Goal: Task Accomplishment & Management: Use online tool/utility

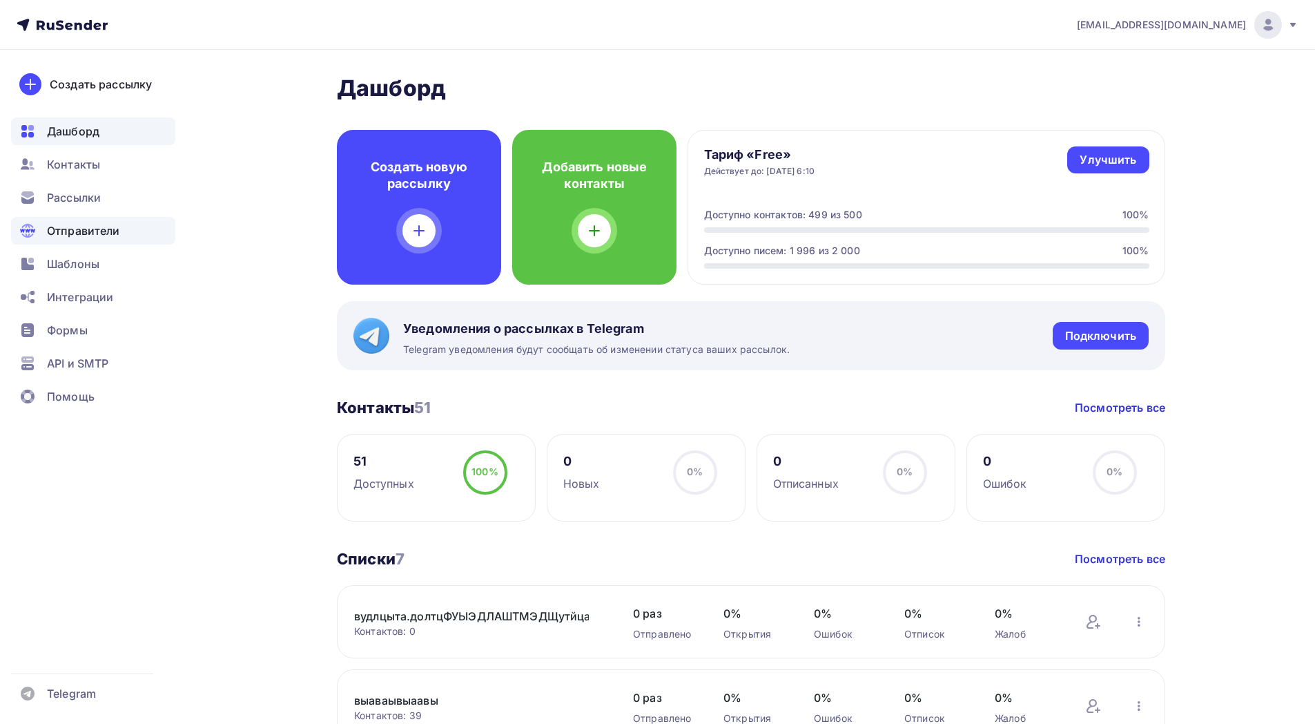
click at [97, 234] on span "Отправители" at bounding box center [83, 230] width 73 height 17
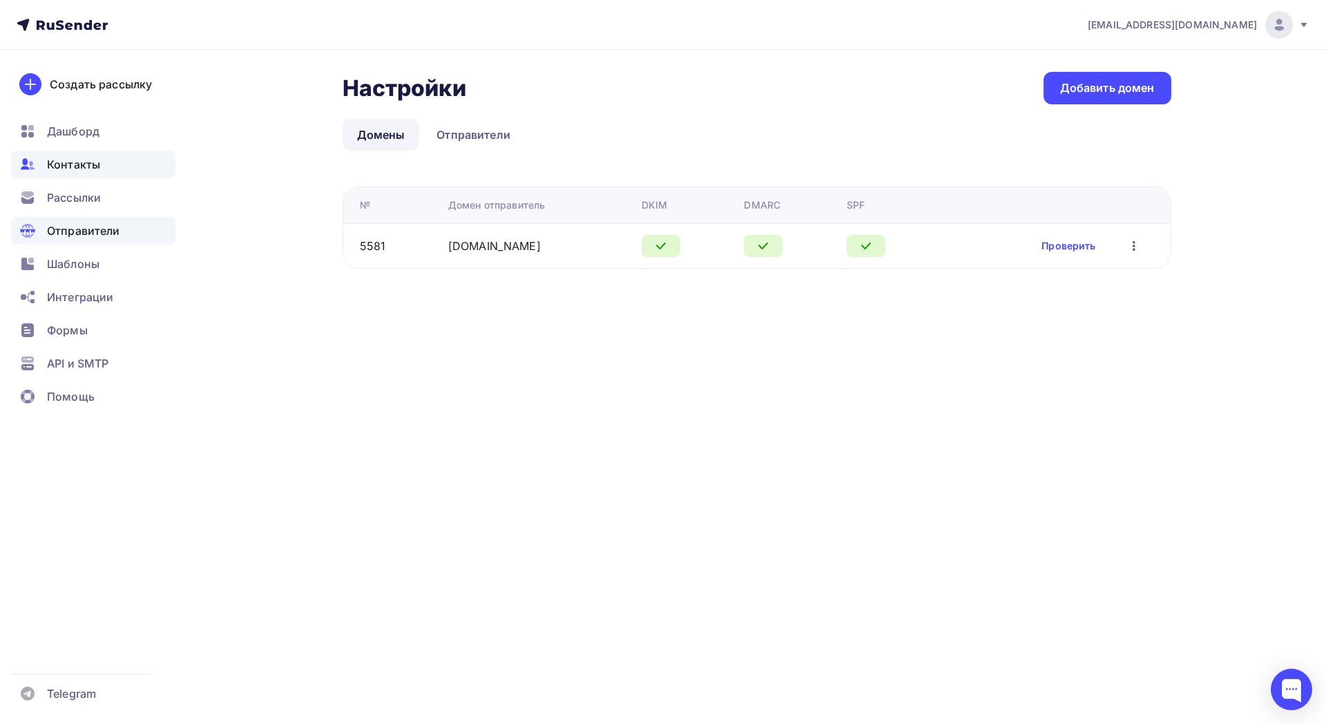
click at [92, 167] on span "Контакты" at bounding box center [73, 164] width 53 height 17
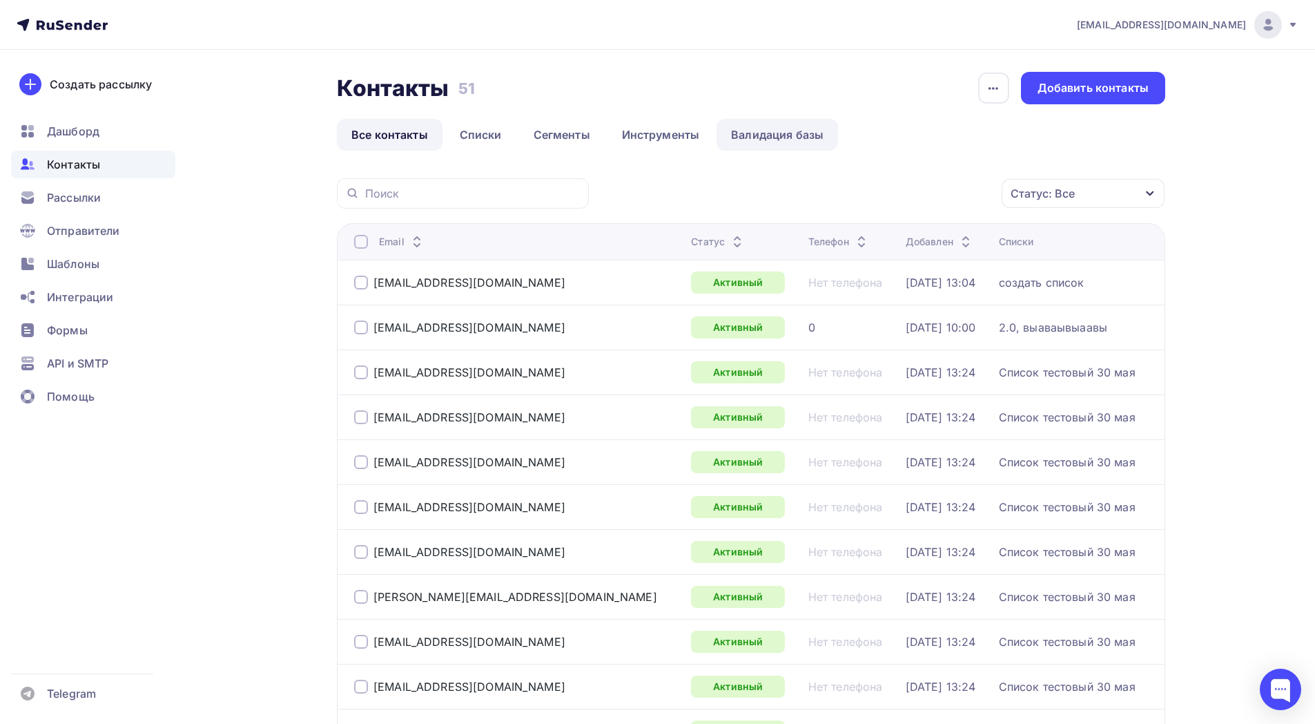
click at [778, 135] on link "Валидация базы" at bounding box center [778, 135] width 122 height 32
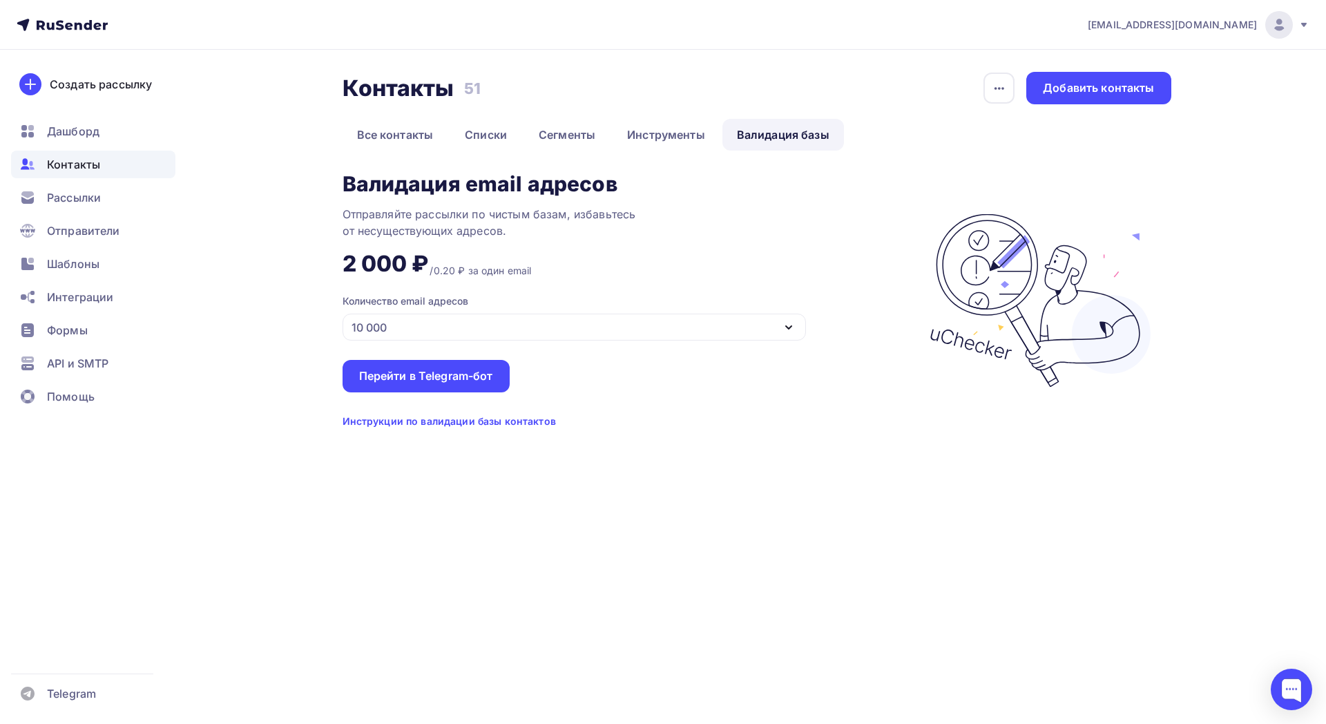
click at [549, 328] on div "10 000" at bounding box center [574, 327] width 463 height 27
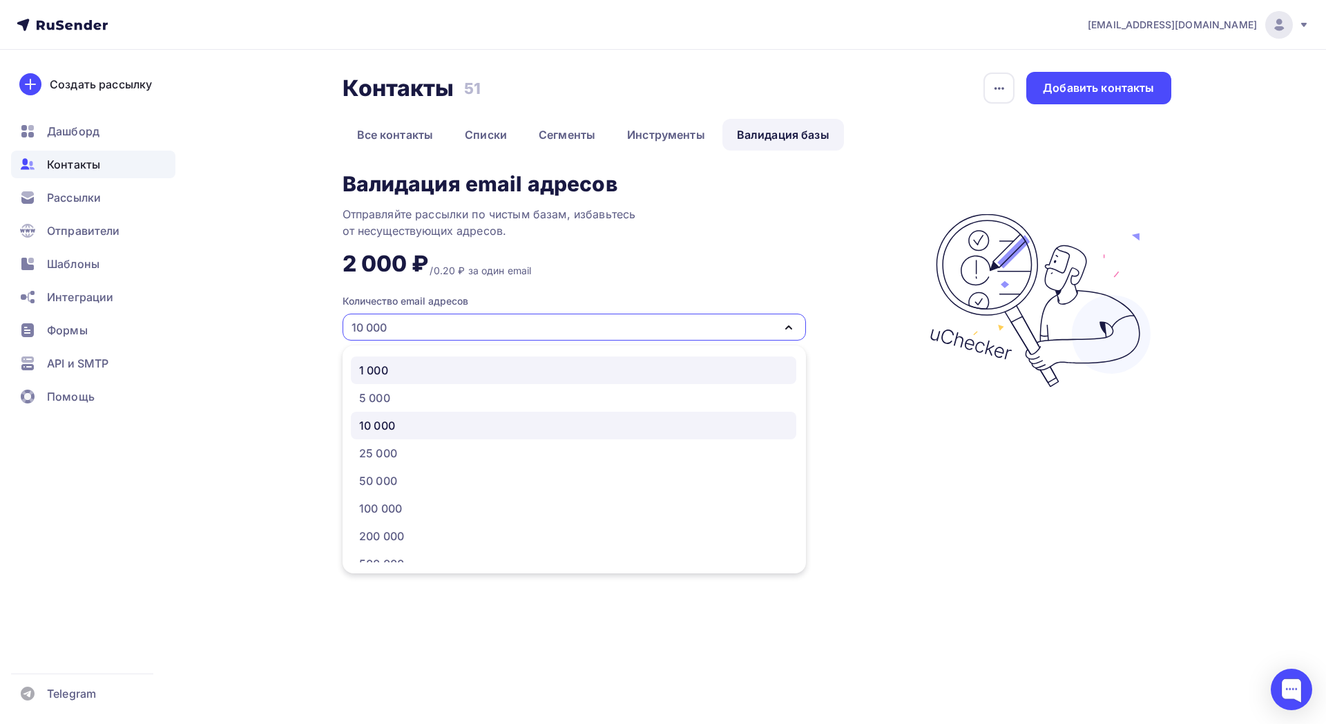
click at [408, 370] on div "1 000" at bounding box center [573, 370] width 429 height 17
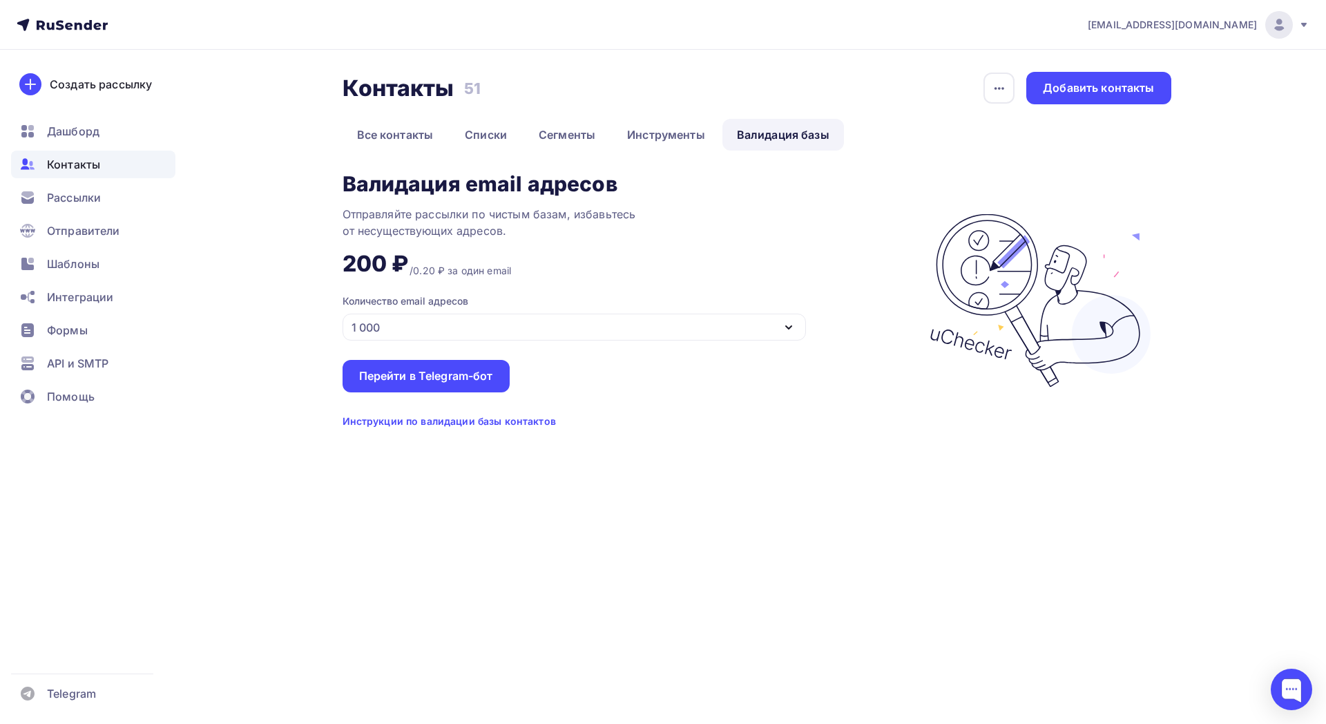
click at [513, 316] on div "1 000" at bounding box center [574, 327] width 463 height 27
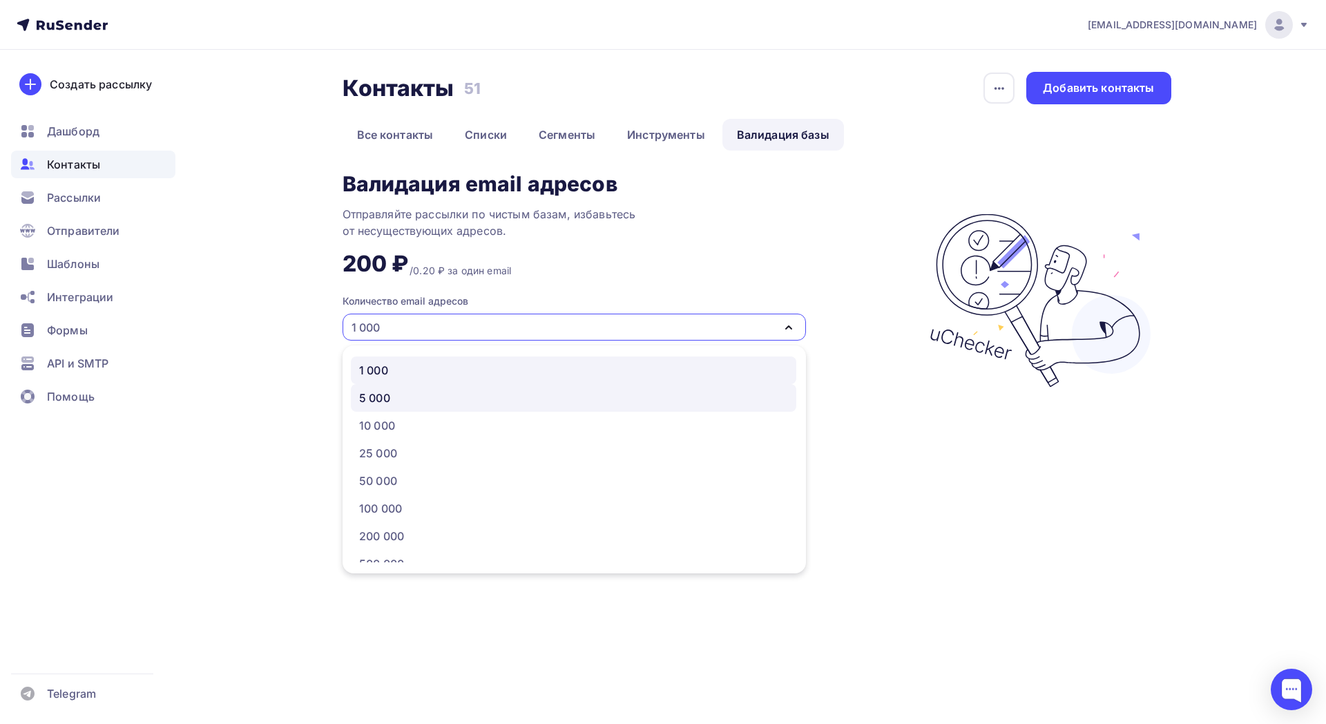
click at [411, 403] on div "5 000" at bounding box center [573, 397] width 429 height 17
